Goal: Check status: Check status

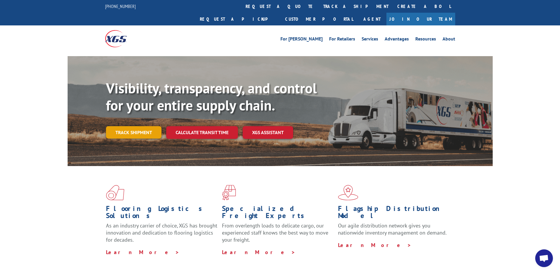
click at [134, 126] on link "Track shipment" at bounding box center [133, 132] width 55 height 12
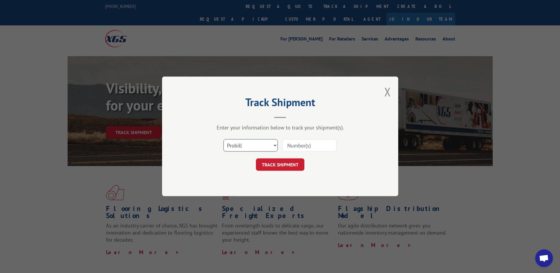
click at [256, 149] on select "Select category... Probill BOL PO" at bounding box center [250, 145] width 54 height 12
select select "bol"
click at [223, 139] on select "Select category... Probill BOL PO" at bounding box center [250, 145] width 54 height 12
click at [300, 144] on input at bounding box center [309, 145] width 54 height 12
type input "2869449"
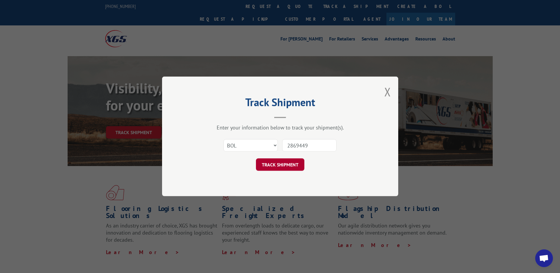
click at [286, 160] on button "TRACK SHIPMENT" at bounding box center [280, 164] width 48 height 12
